Goal: Task Accomplishment & Management: Manage account settings

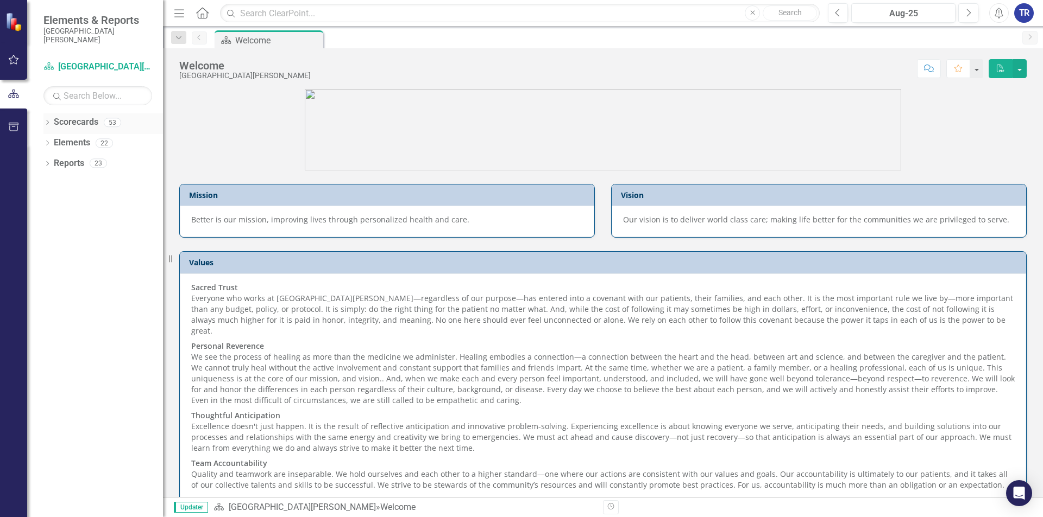
click at [48, 124] on icon "Dropdown" at bounding box center [47, 124] width 8 height 6
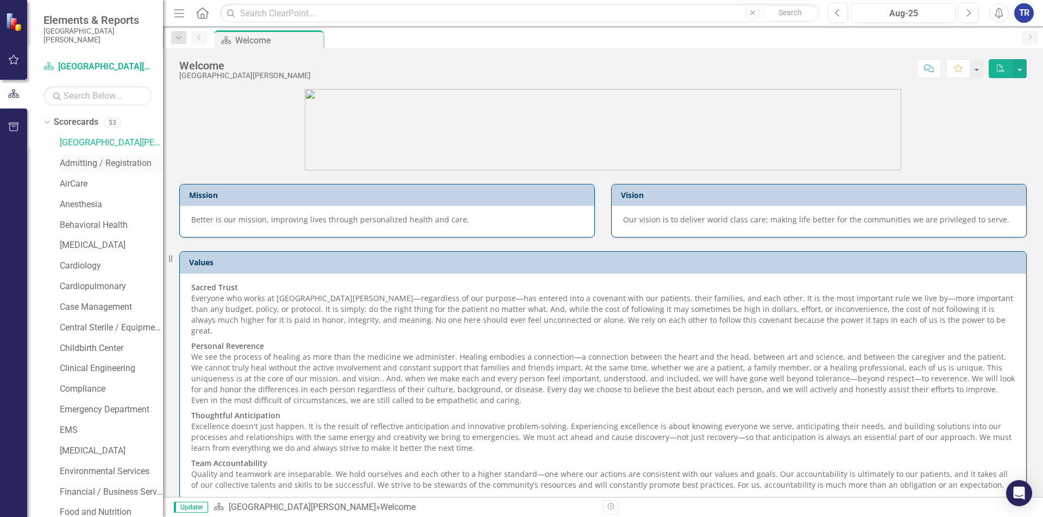
click at [99, 159] on link "Admitting / Registration" at bounding box center [111, 163] width 103 height 12
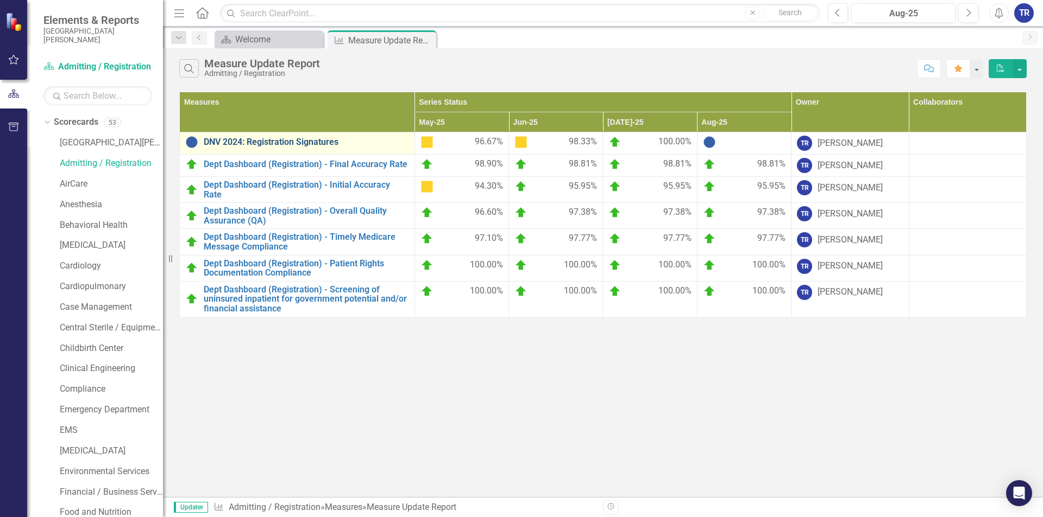
click at [304, 140] on link "DNV 2024: Registration Signatures" at bounding box center [306, 142] width 205 height 10
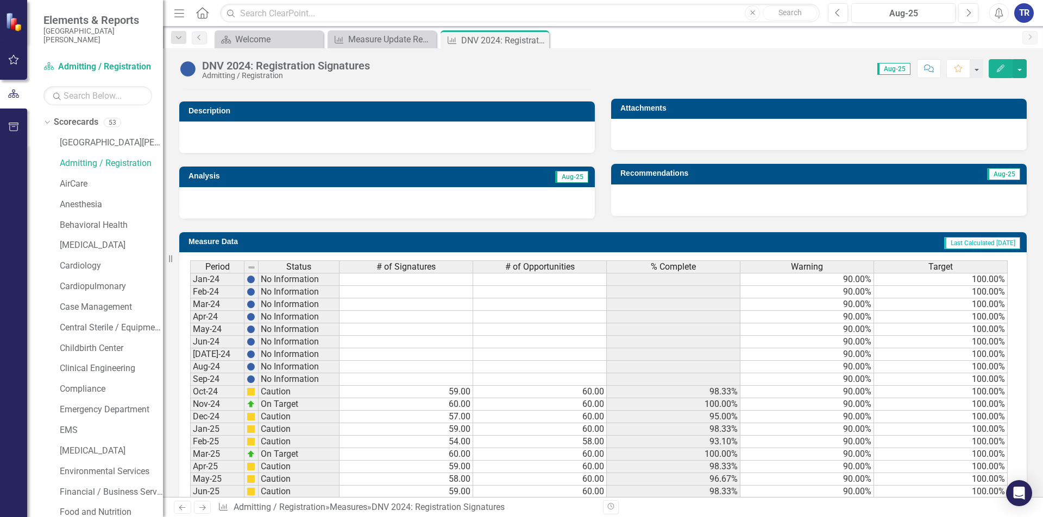
scroll to position [375, 0]
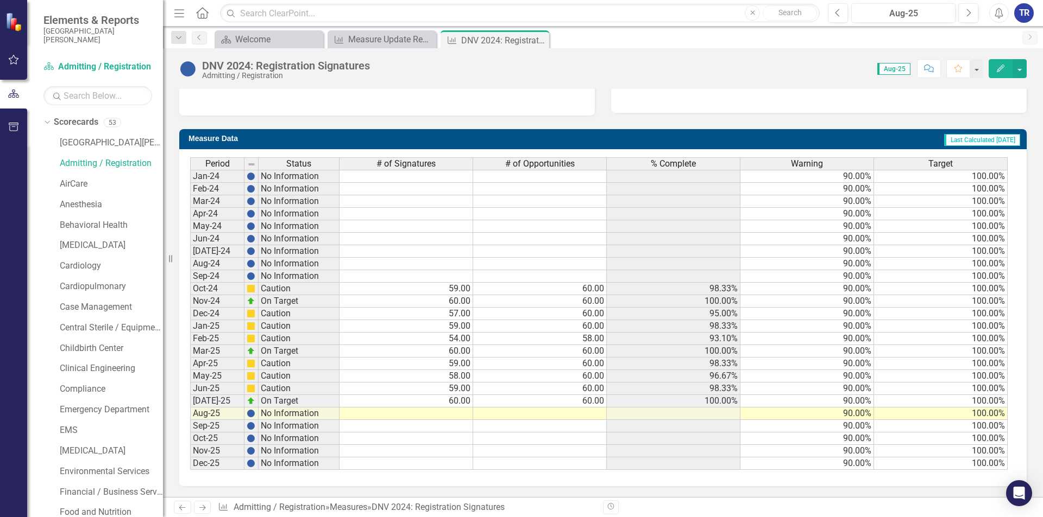
click at [457, 413] on td at bounding box center [406, 414] width 134 height 12
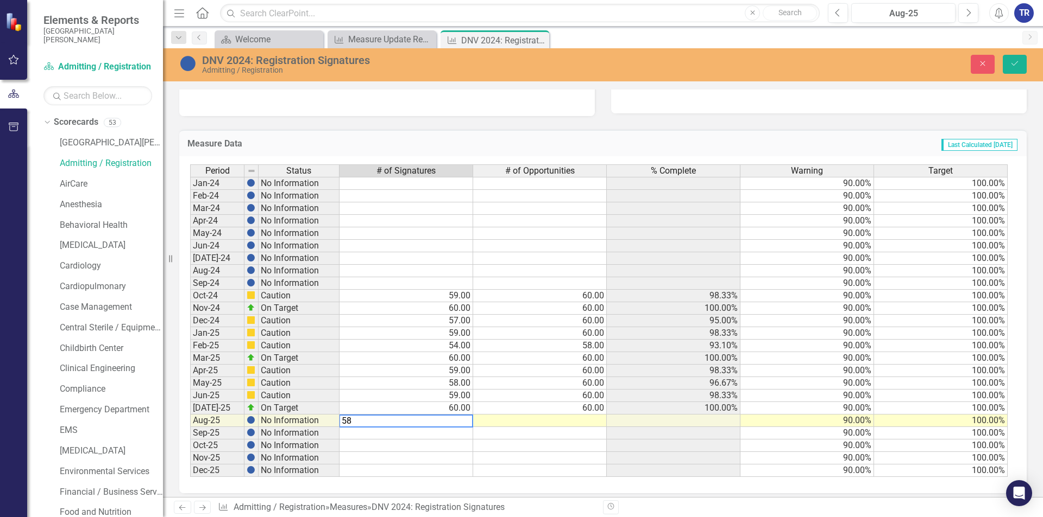
type textarea "58"
click at [591, 420] on td at bounding box center [540, 421] width 134 height 12
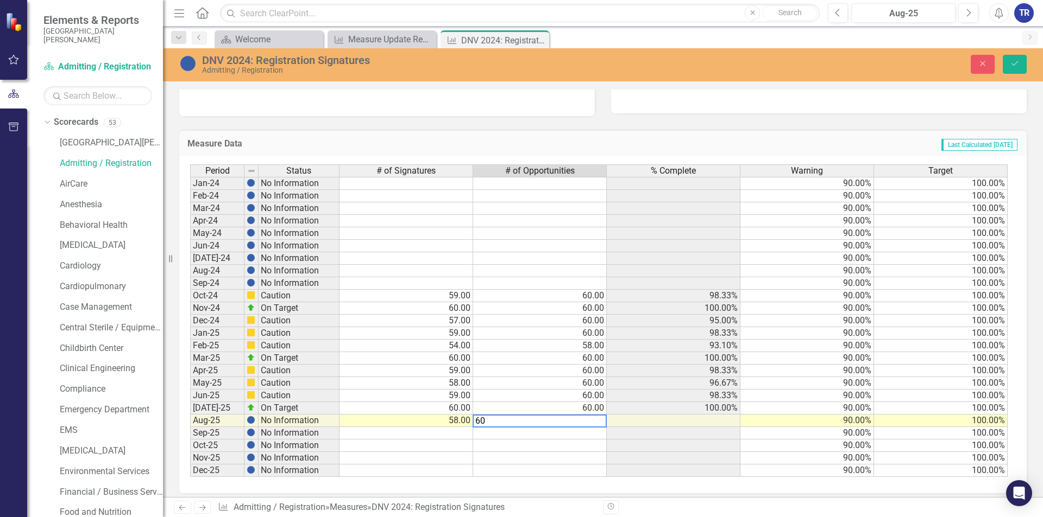
type textarea "60"
click at [599, 446] on td at bounding box center [540, 446] width 134 height 12
click at [1019, 64] on button "Save" at bounding box center [1014, 64] width 24 height 19
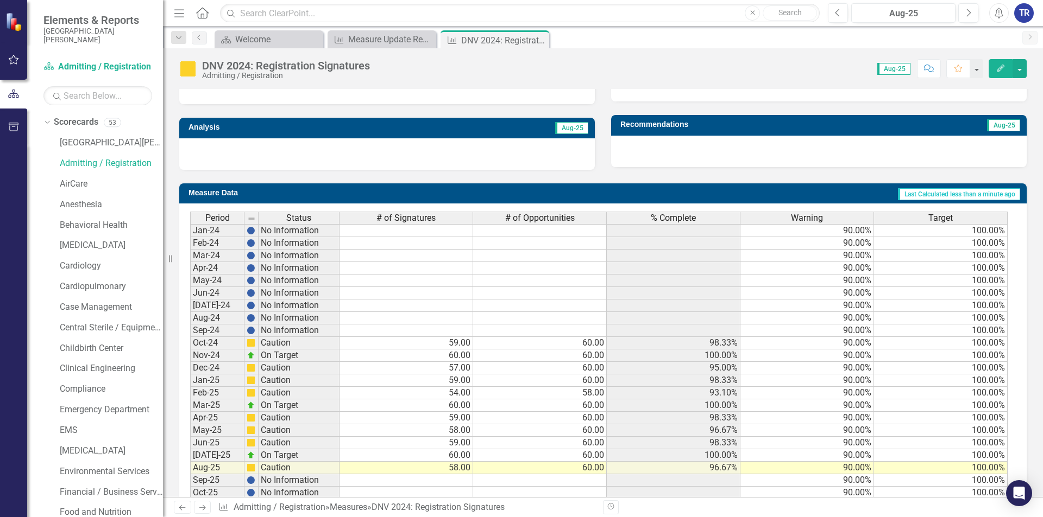
scroll to position [266, 0]
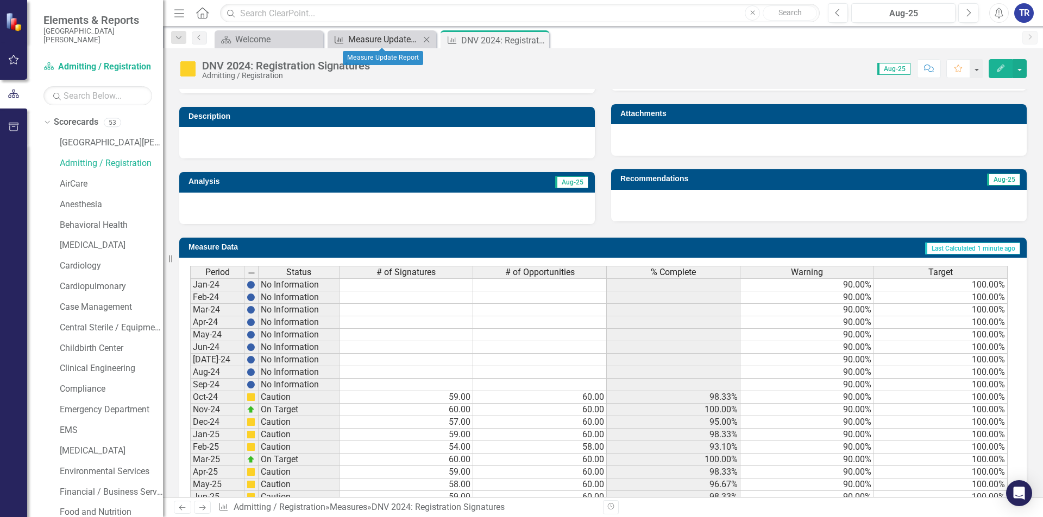
click at [373, 36] on div "Measure Update Report" at bounding box center [384, 40] width 72 height 14
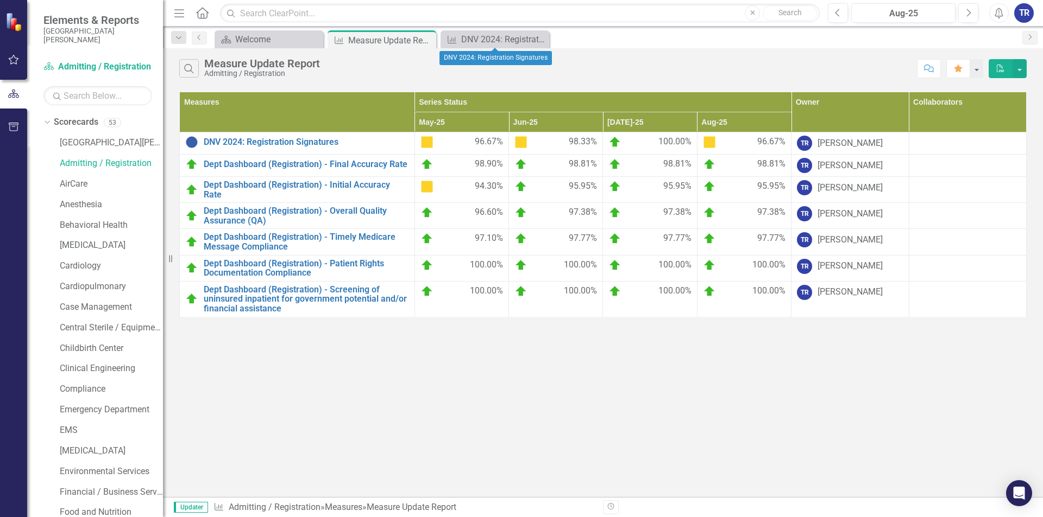
click at [0, 0] on icon "Close" at bounding box center [0, 0] width 0 height 0
click at [1024, 15] on div "TR" at bounding box center [1024, 13] width 20 height 20
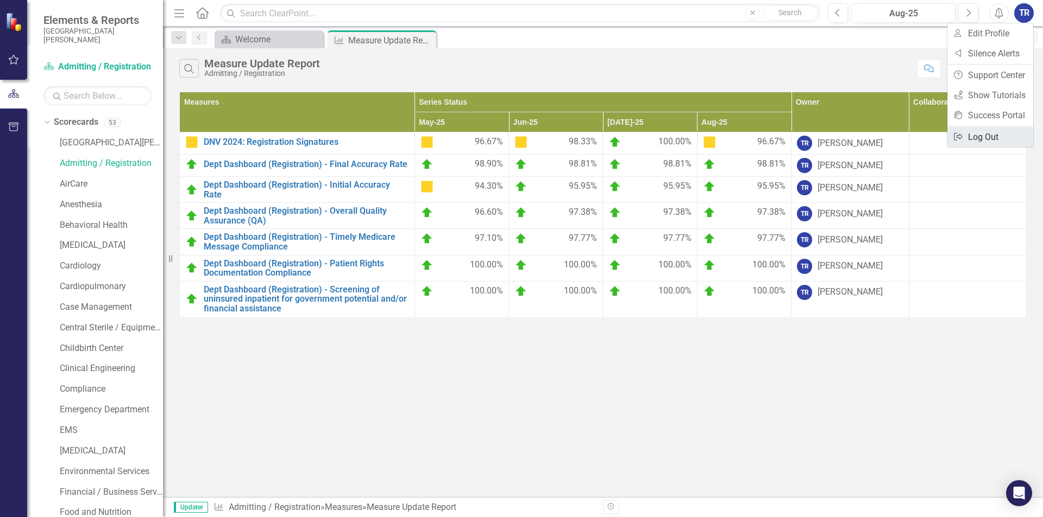
click at [975, 139] on link "Logout Log Out" at bounding box center [990, 137] width 86 height 20
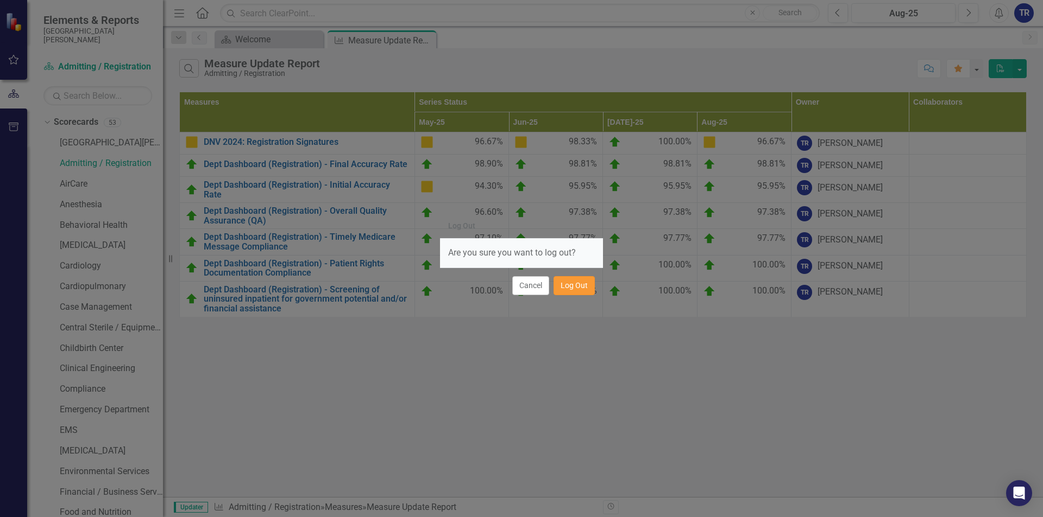
click at [572, 289] on button "Log Out" at bounding box center [573, 285] width 41 height 19
